Goal: Information Seeking & Learning: Learn about a topic

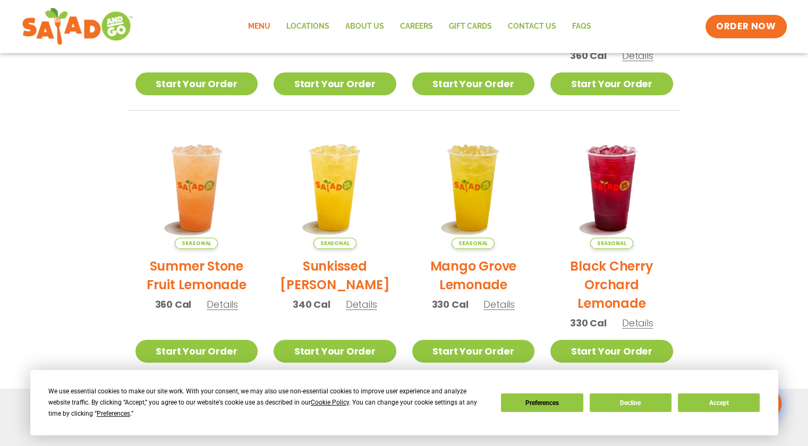
scroll to position [288, 0]
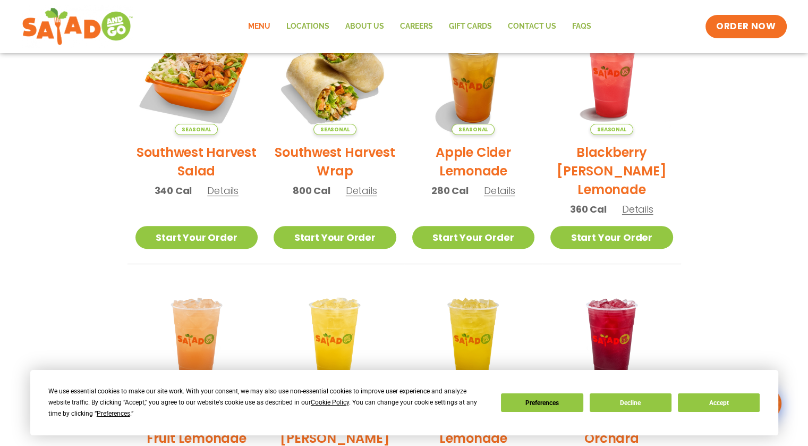
click at [266, 25] on link "Menu" at bounding box center [259, 26] width 38 height 24
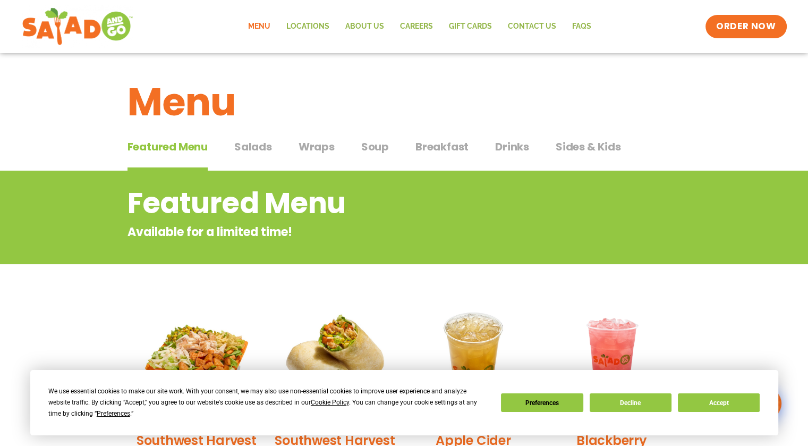
click at [257, 154] on span "Salads" at bounding box center [253, 147] width 38 height 16
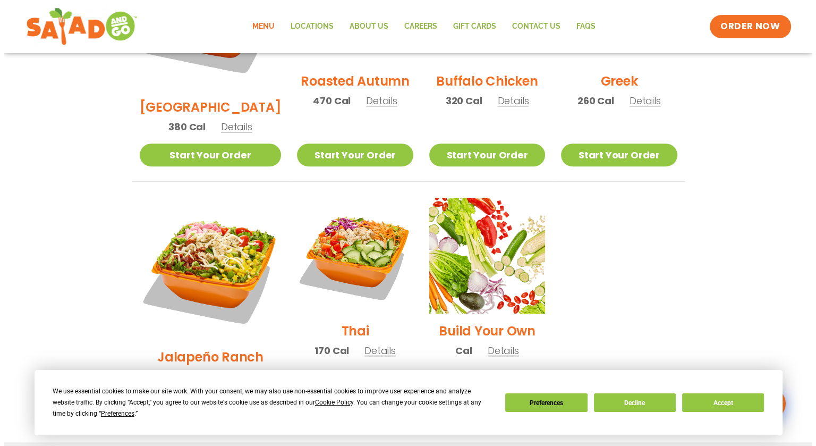
scroll to position [691, 0]
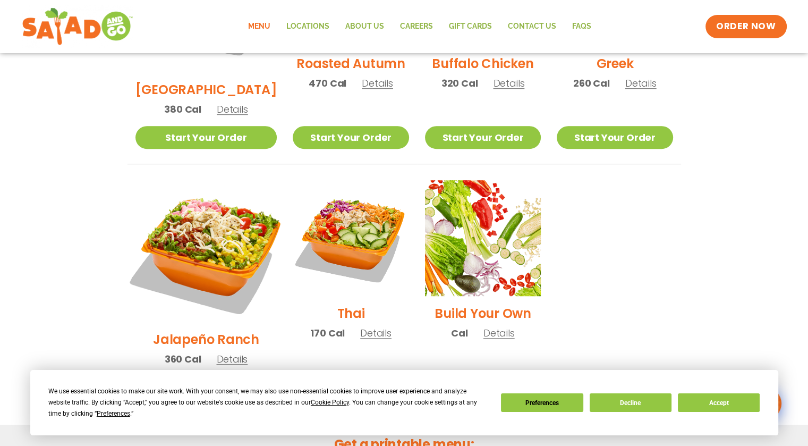
click at [206, 206] on img at bounding box center [206, 251] width 166 height 166
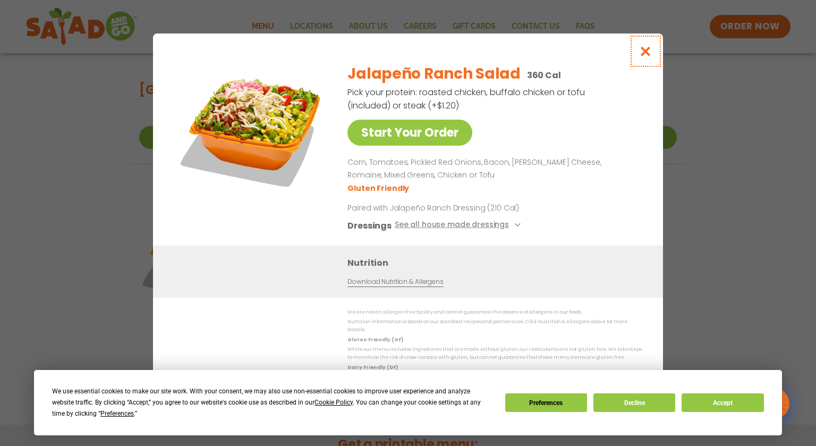
click at [642, 57] on icon "Close modal" at bounding box center [645, 51] width 13 height 11
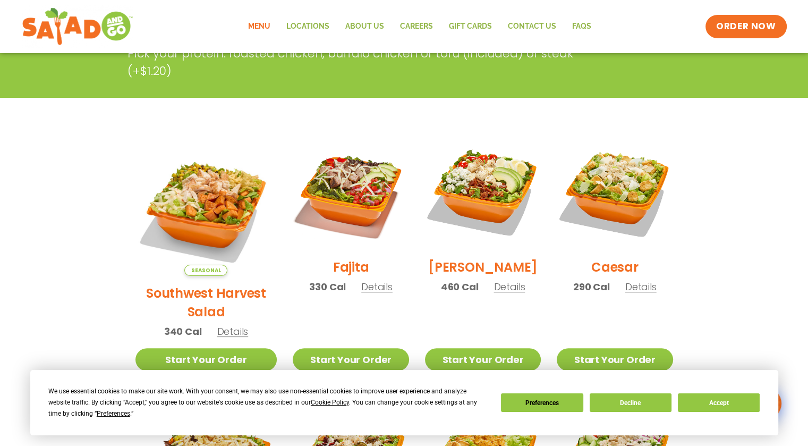
scroll to position [280, 0]
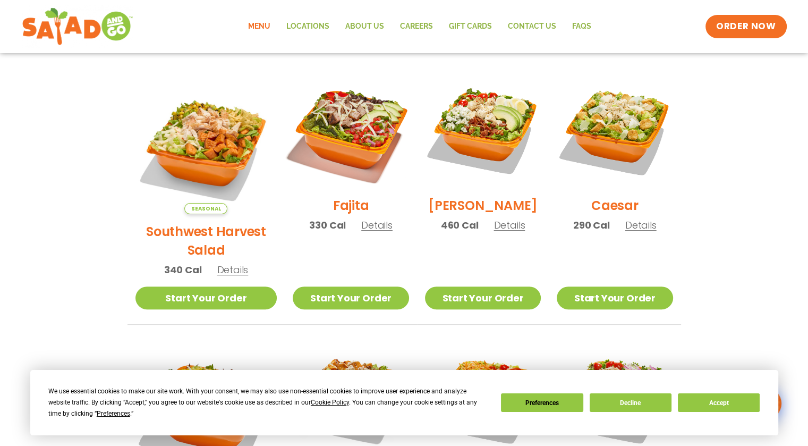
click at [343, 144] on img at bounding box center [351, 130] width 136 height 136
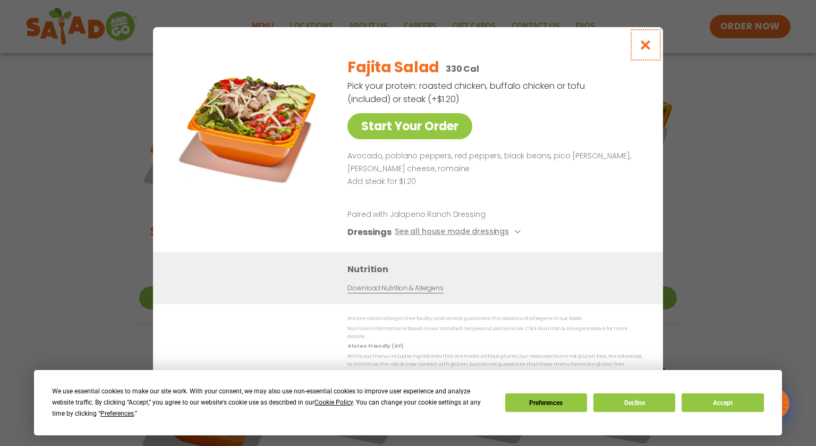
click at [644, 46] on icon "Close modal" at bounding box center [645, 44] width 13 height 11
